Goal: Transaction & Acquisition: Register for event/course

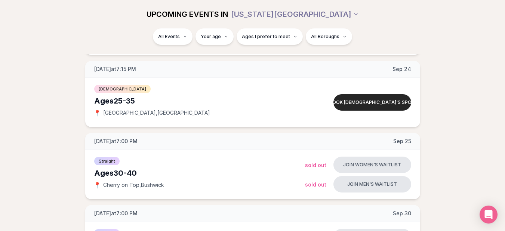
scroll to position [628, 0]
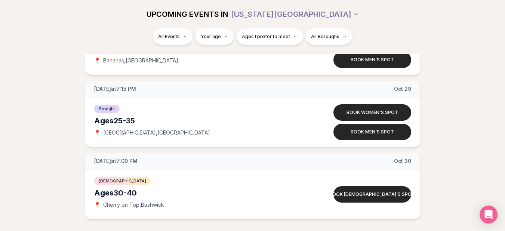
scroll to position [3498, 0]
